Goal: Obtain resource: Obtain resource

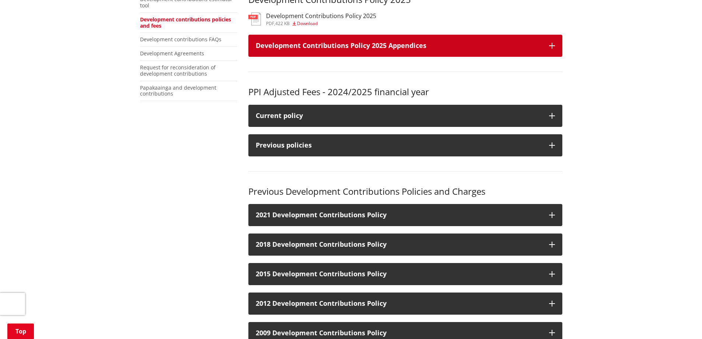
scroll to position [147, 0]
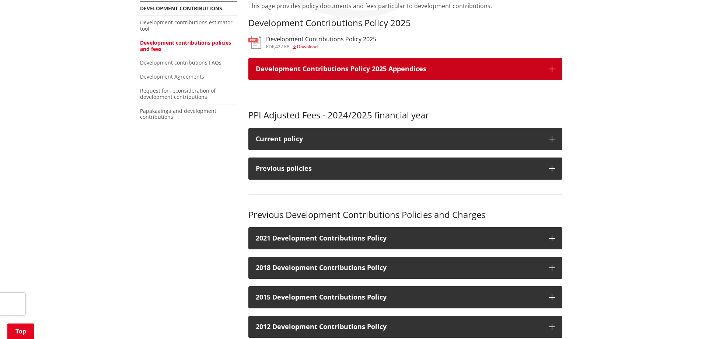
click at [339, 74] on button "Development Contributions Policy 2025 Appendices" at bounding box center [405, 69] width 314 height 22
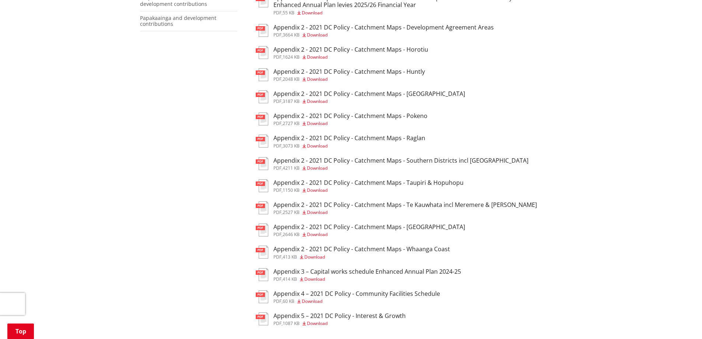
scroll to position [258, 0]
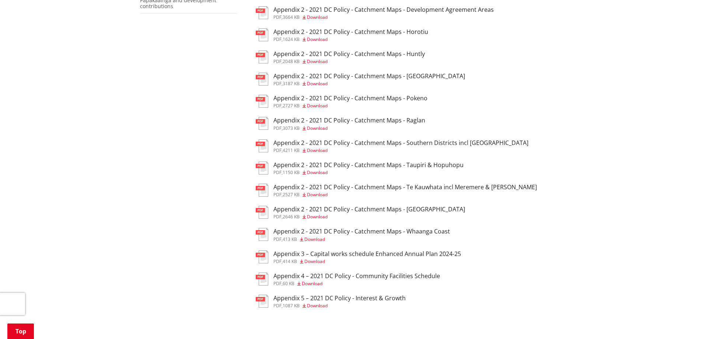
click at [347, 234] on h3 "Appendix 2 - 2021 DC Policy - Catchment Maps - Whaanga Coast" at bounding box center [361, 231] width 177 height 7
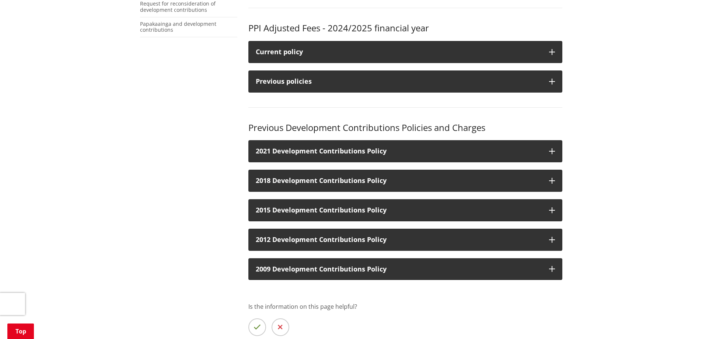
scroll to position [147, 0]
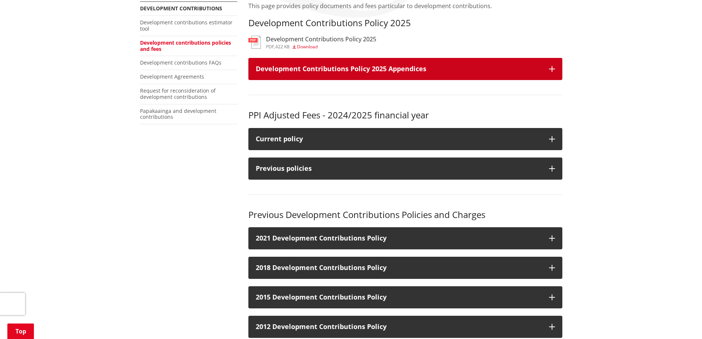
click at [318, 72] on h3 "Development Contributions Policy 2025 Appendices" at bounding box center [399, 68] width 286 height 7
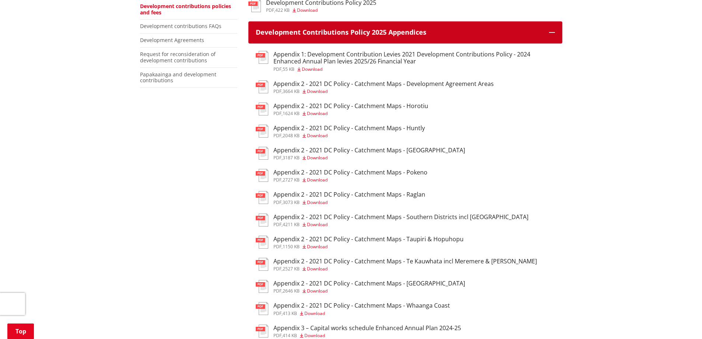
scroll to position [295, 0]
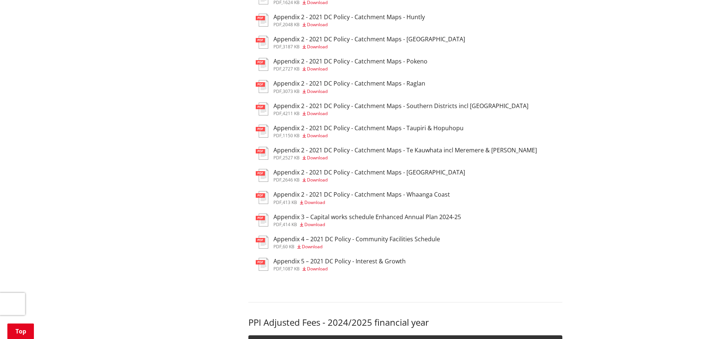
click at [340, 173] on h3 "Appendix 2 - 2021 DC Policy - Catchment Maps - [GEOGRAPHIC_DATA]" at bounding box center [369, 172] width 192 height 7
